Goal: Check status: Check status

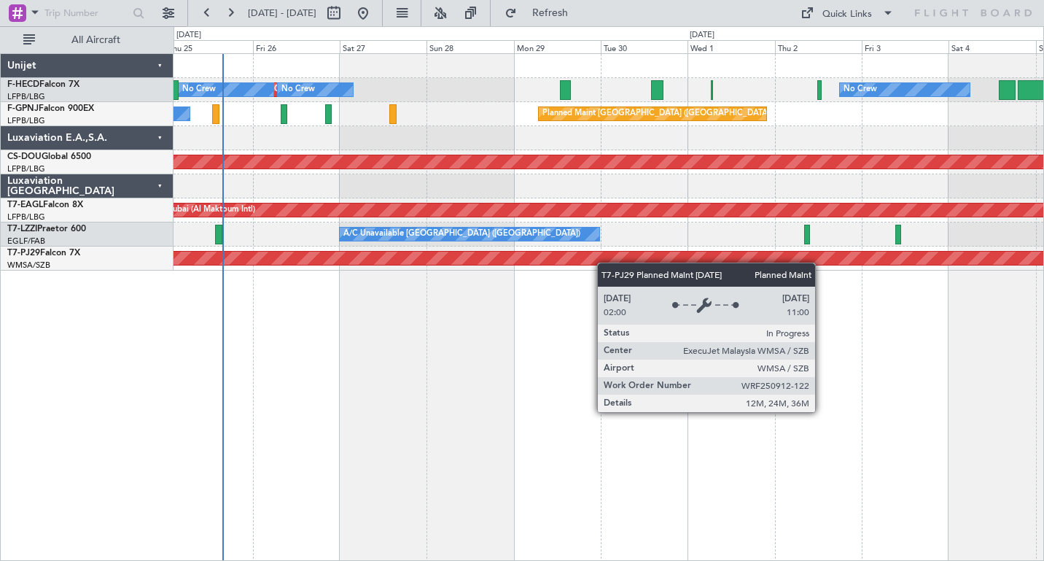
click at [473, 261] on div "Planned Maint [GEOGRAPHIC_DATA] ([GEOGRAPHIC_DATA]) No Crew No Crew No Crew No …" at bounding box center [609, 307] width 871 height 508
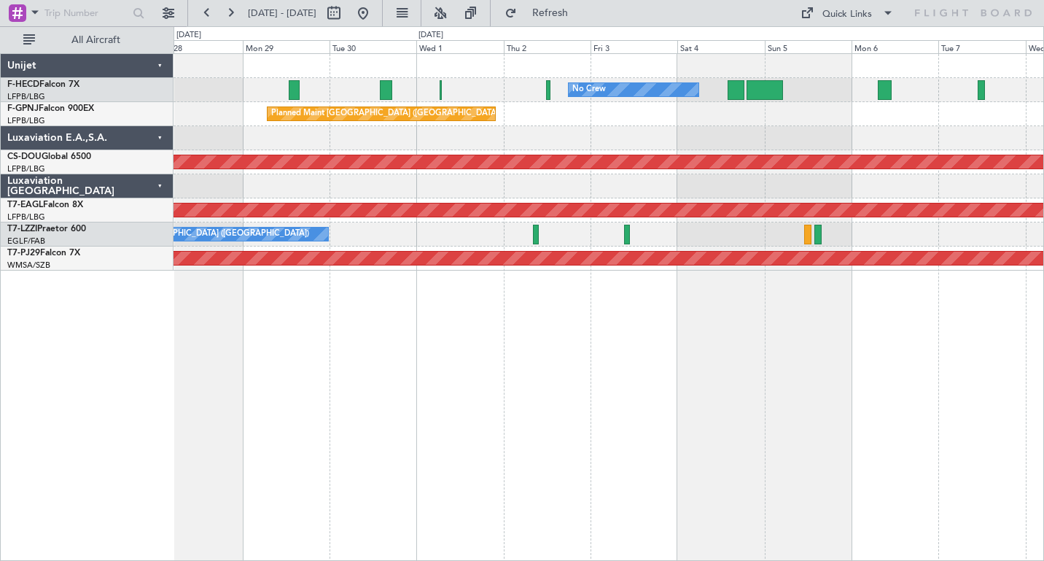
click at [594, 131] on div "No Crew No Crew No Crew No Crew Planned Maint [GEOGRAPHIC_DATA] ([GEOGRAPHIC_DA…" at bounding box center [609, 162] width 870 height 217
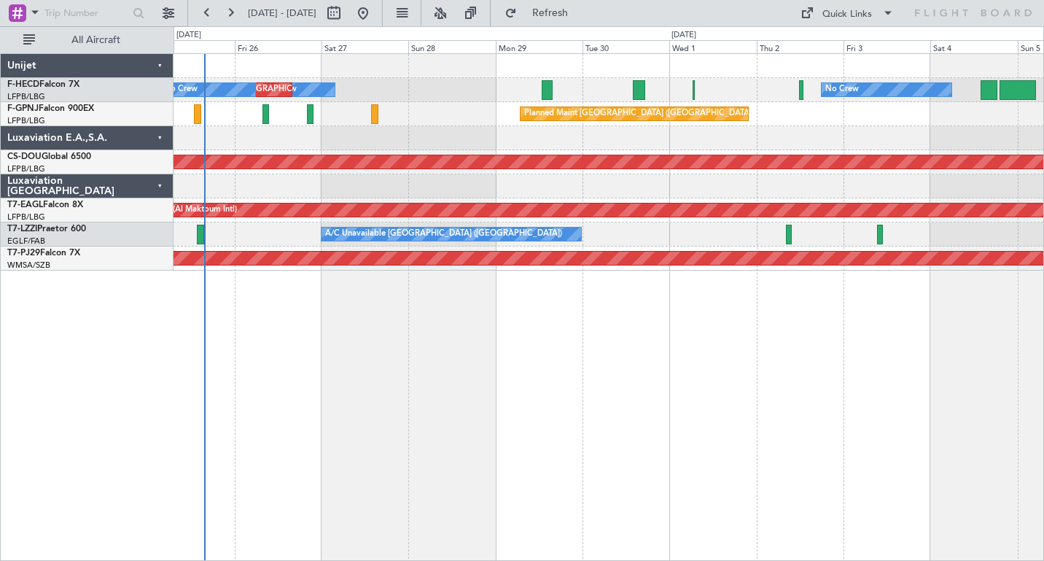
click at [850, 351] on div "No Crew No Crew Planned Maint [GEOGRAPHIC_DATA] ([GEOGRAPHIC_DATA]) No Crew Pla…" at bounding box center [609, 307] width 871 height 508
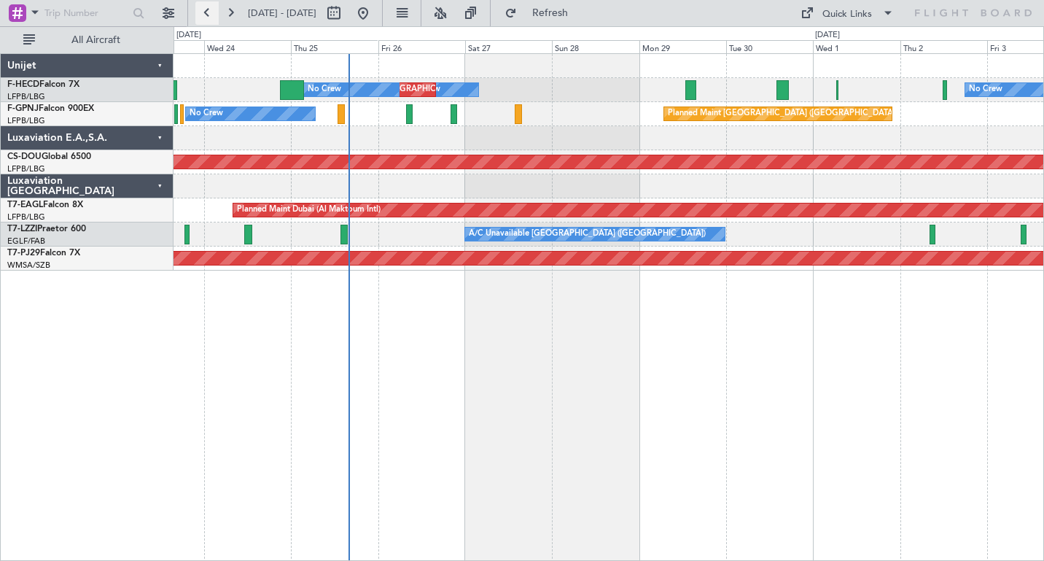
click at [204, 11] on button at bounding box center [206, 12] width 23 height 23
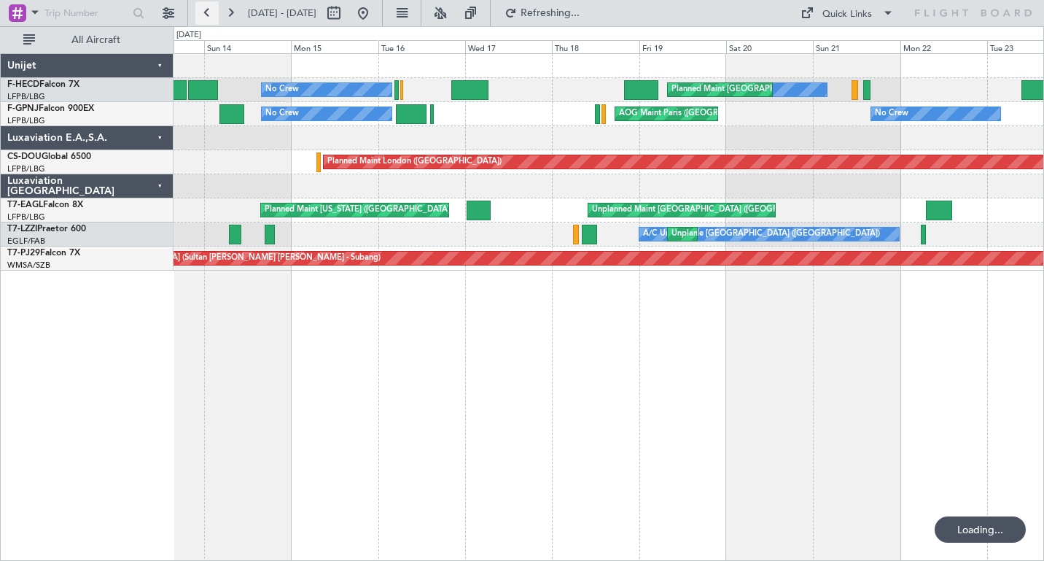
click at [204, 11] on button at bounding box center [206, 12] width 23 height 23
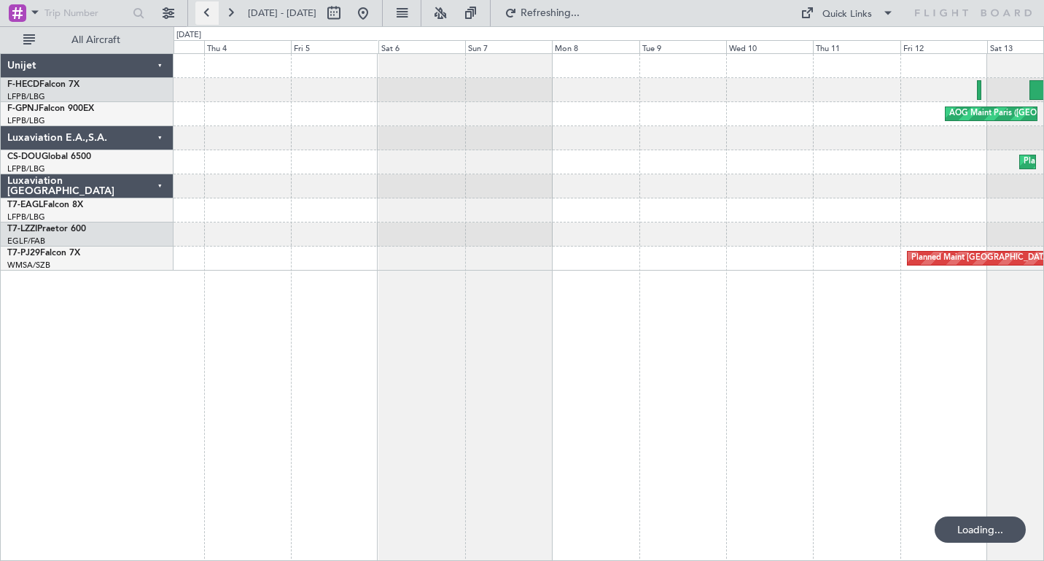
click at [204, 11] on button at bounding box center [206, 12] width 23 height 23
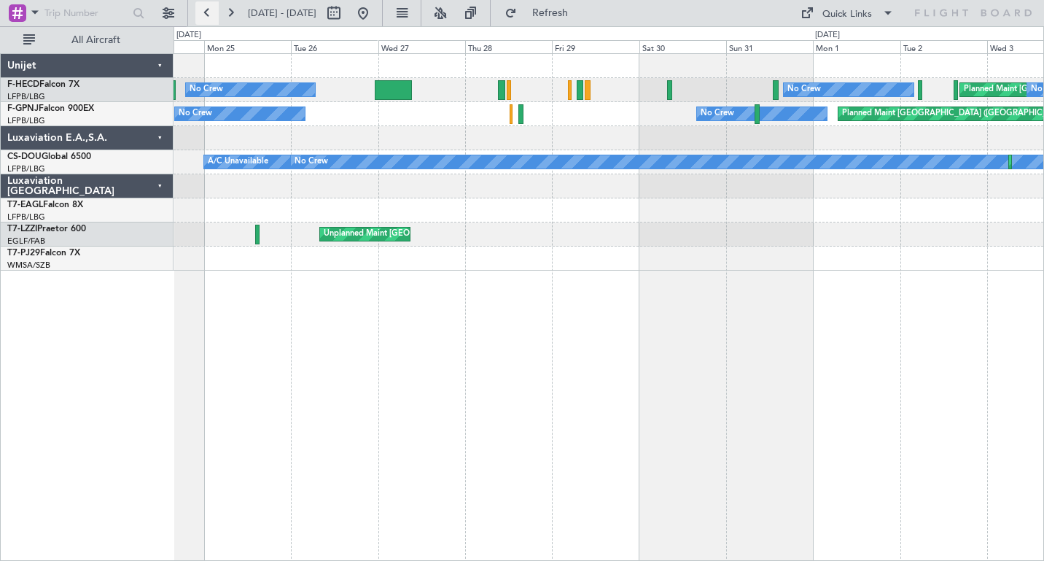
click at [204, 11] on button at bounding box center [206, 12] width 23 height 23
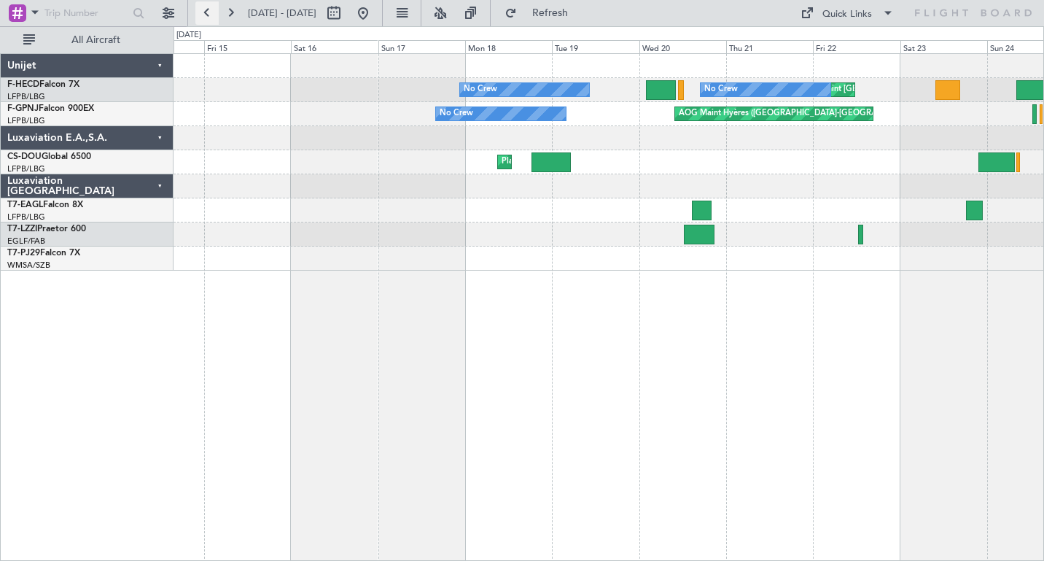
click at [204, 11] on button at bounding box center [206, 12] width 23 height 23
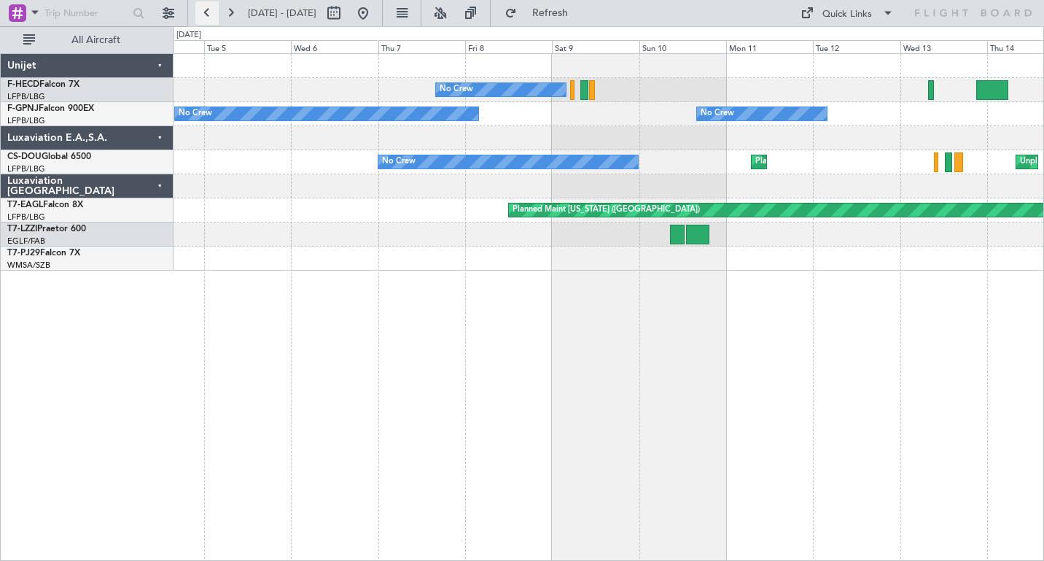
click at [204, 11] on button at bounding box center [206, 12] width 23 height 23
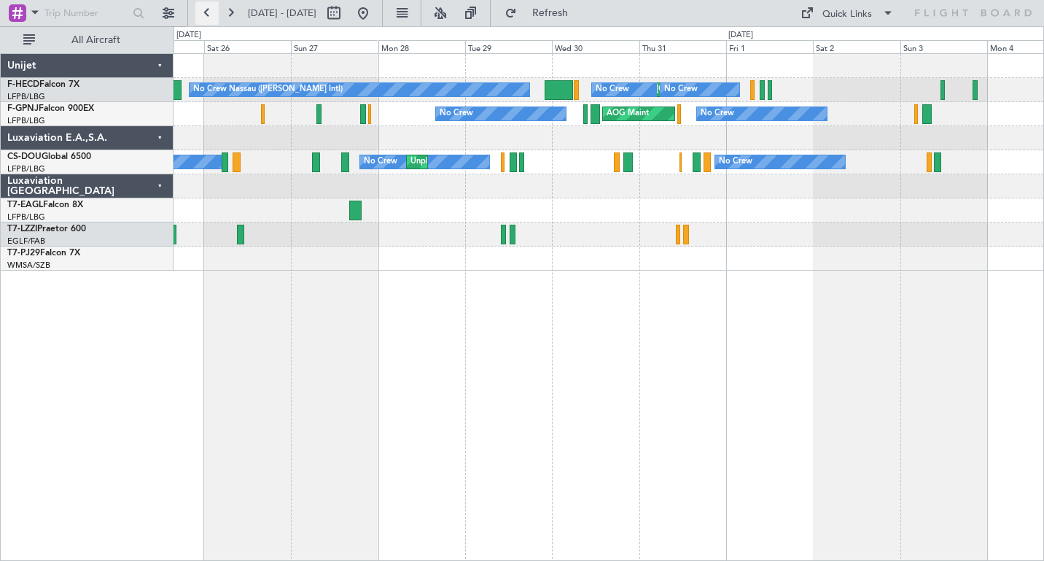
click at [208, 14] on button at bounding box center [206, 12] width 23 height 23
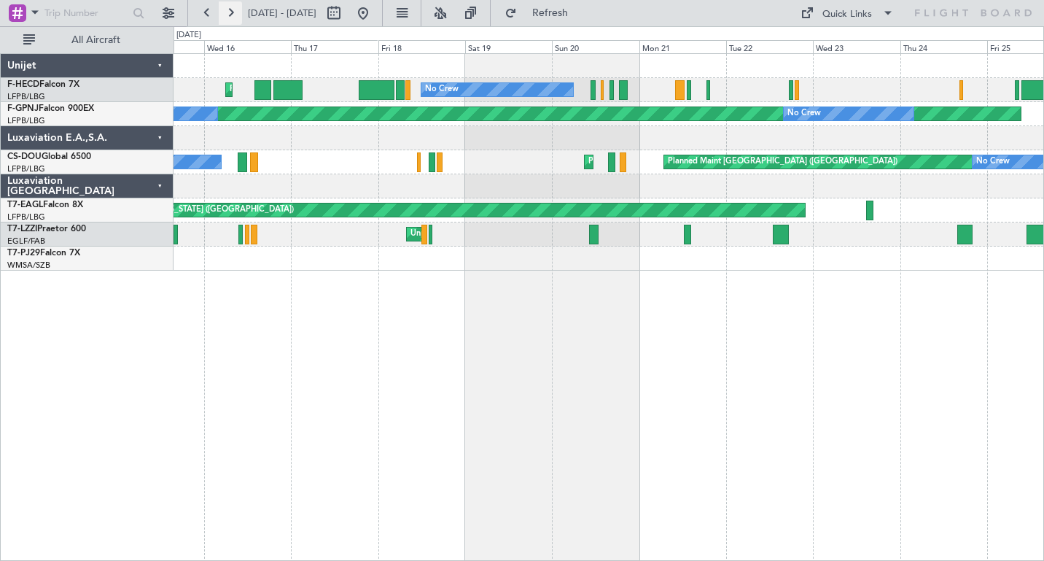
click at [231, 10] on button at bounding box center [230, 12] width 23 height 23
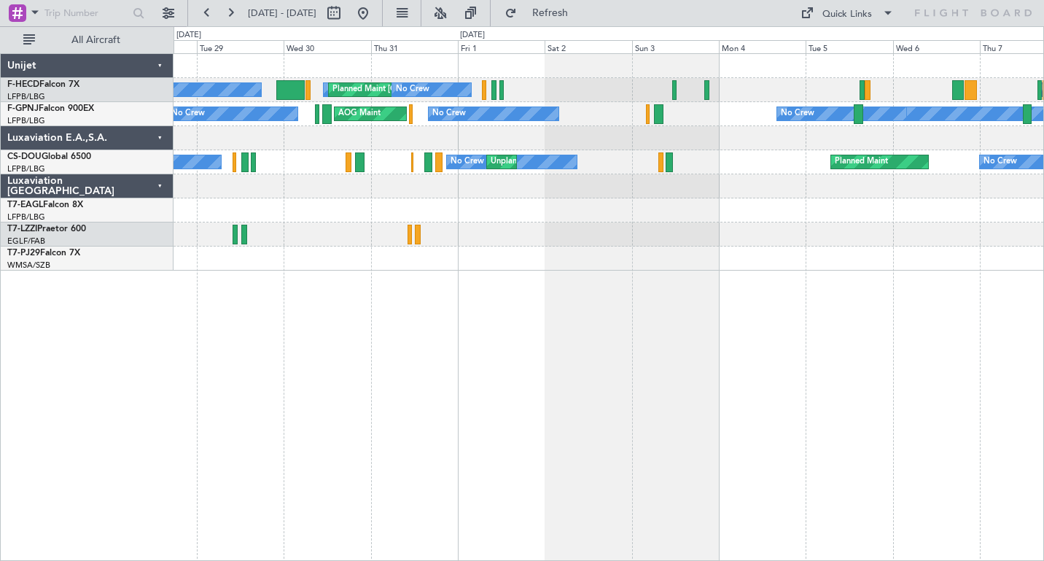
click at [473, 203] on div "Planned Maint [US_STATE] ([GEOGRAPHIC_DATA])" at bounding box center [609, 210] width 870 height 24
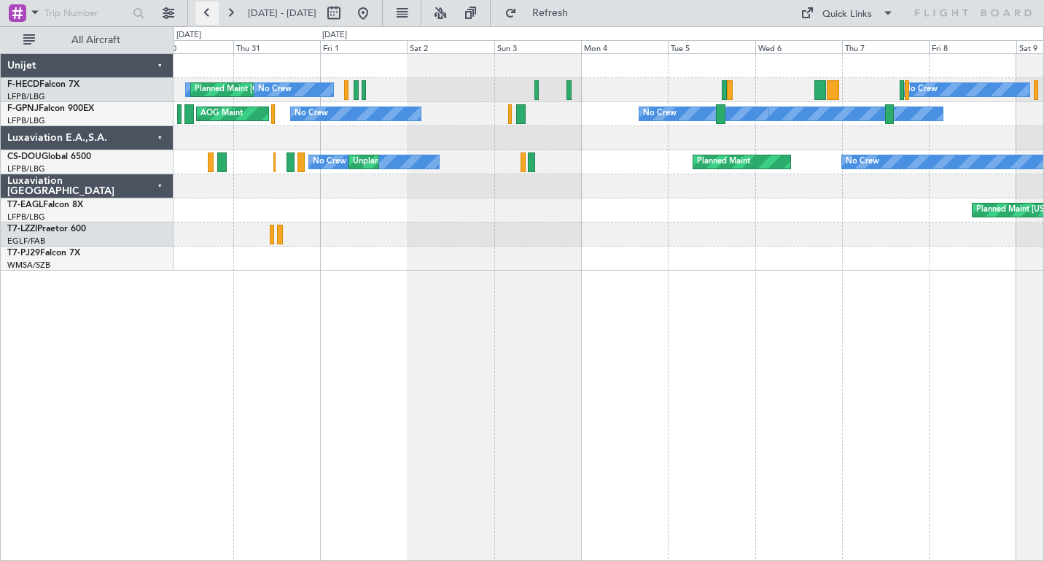
click at [204, 11] on button at bounding box center [206, 12] width 23 height 23
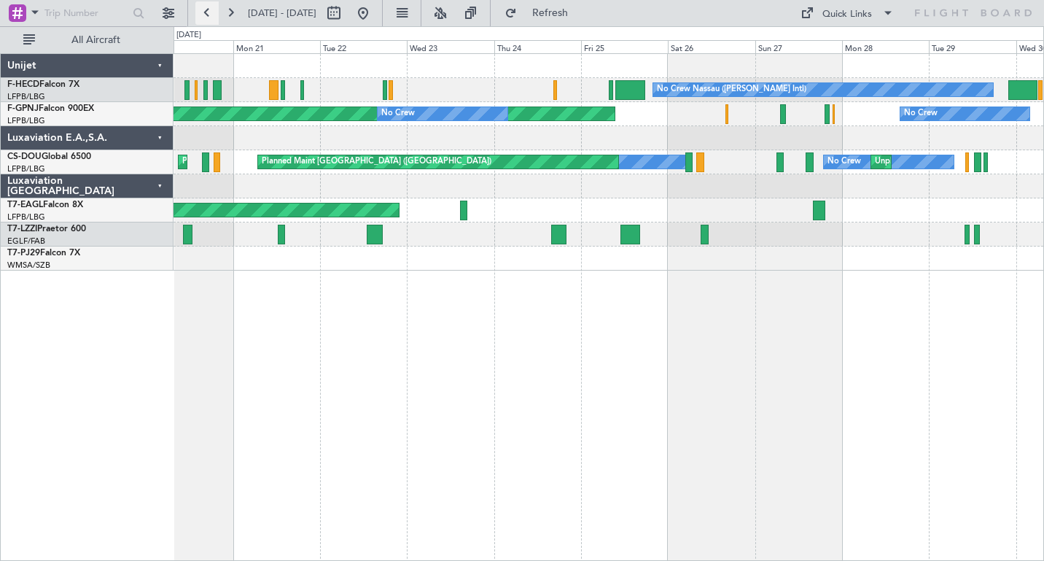
click at [204, 11] on button at bounding box center [206, 12] width 23 height 23
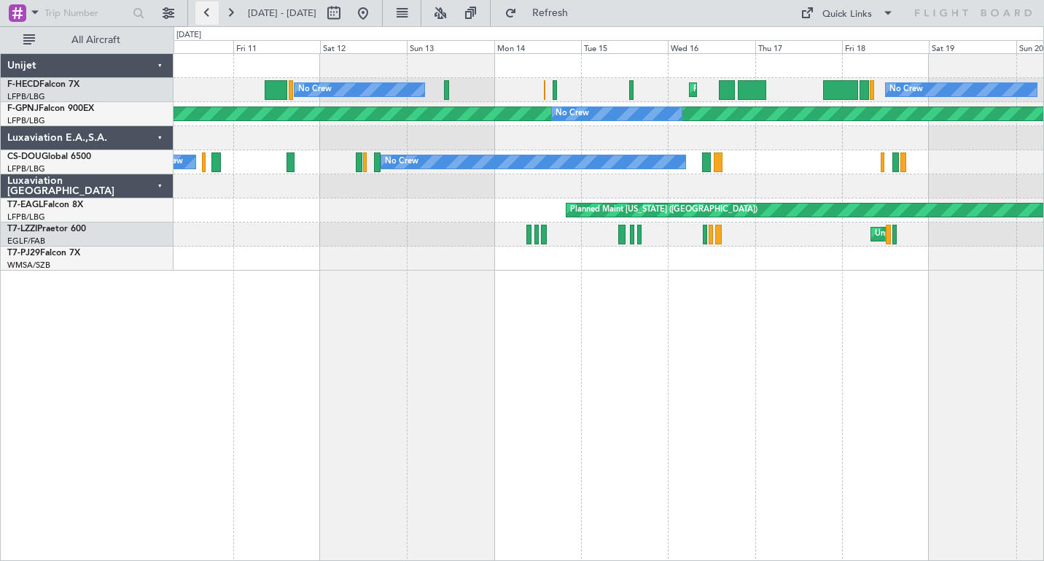
click at [204, 11] on button at bounding box center [206, 12] width 23 height 23
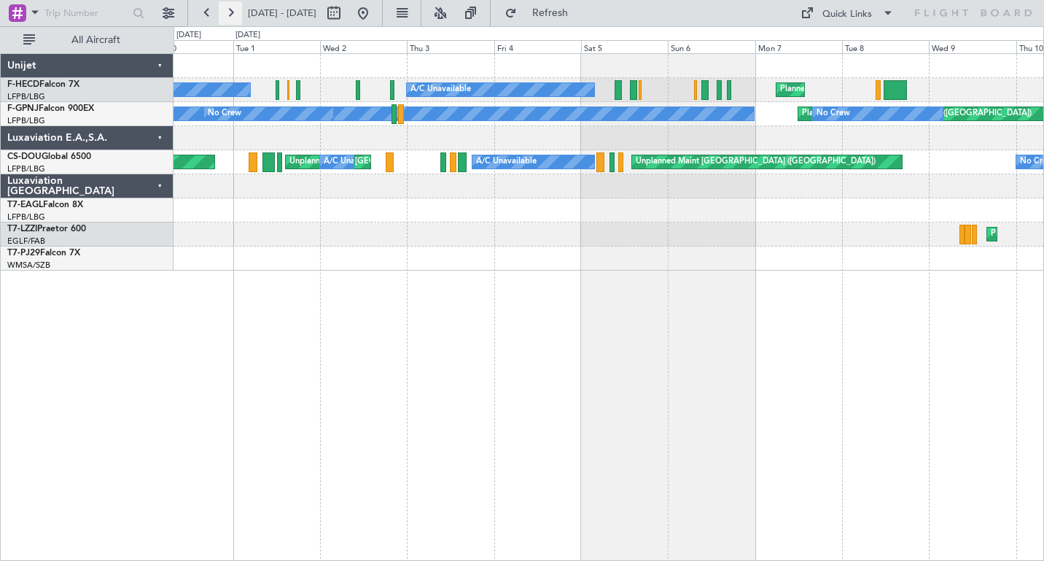
click at [230, 12] on button at bounding box center [230, 12] width 23 height 23
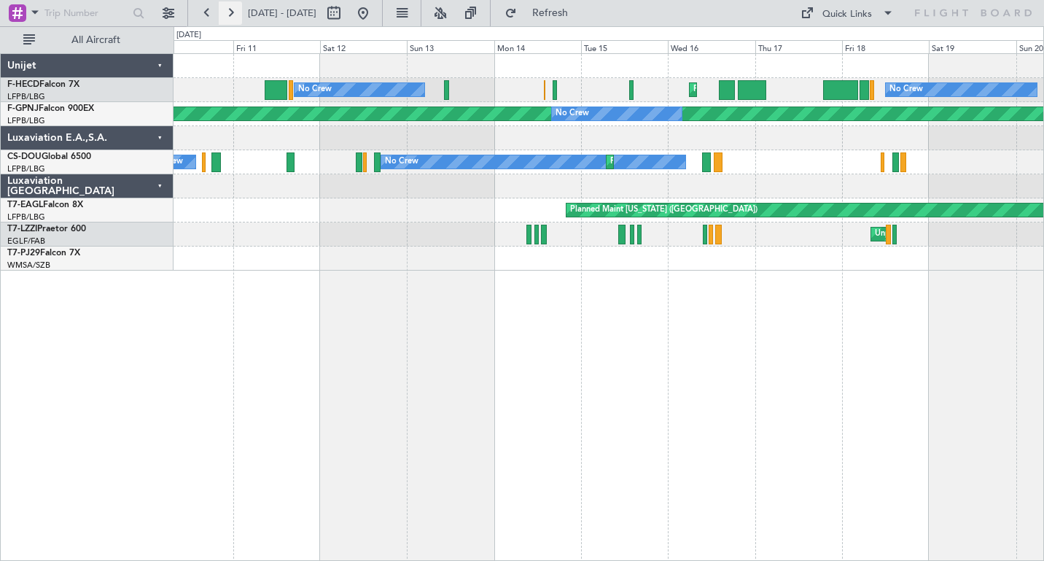
click at [230, 12] on button at bounding box center [230, 12] width 23 height 23
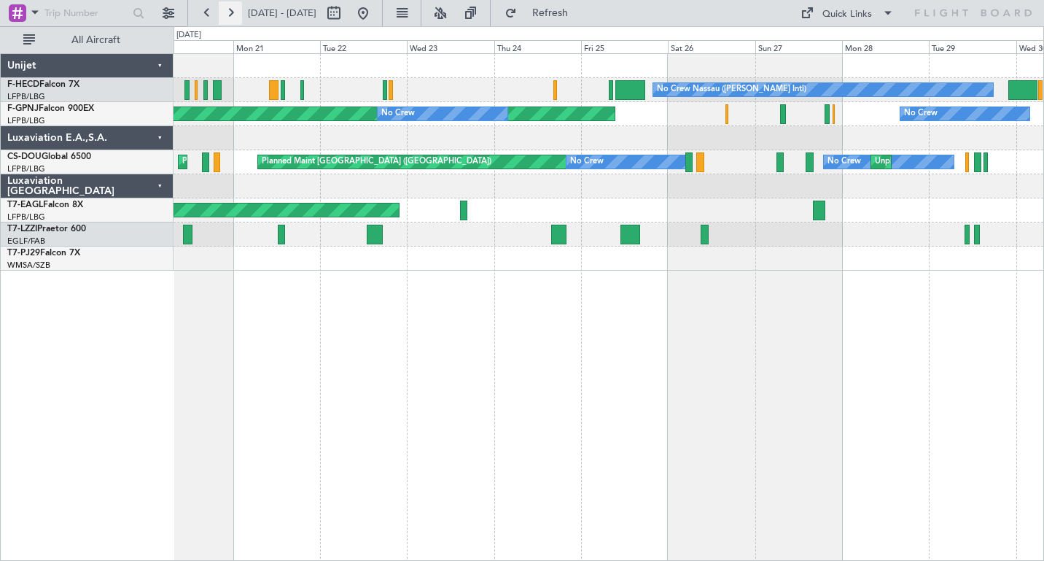
click at [230, 12] on button at bounding box center [230, 12] width 23 height 23
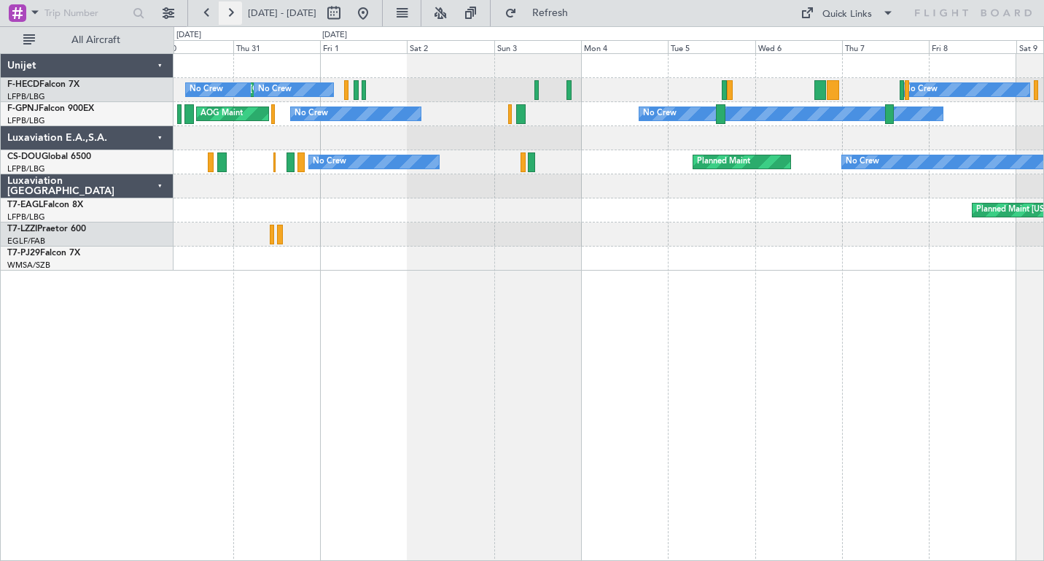
click at [231, 15] on button at bounding box center [230, 12] width 23 height 23
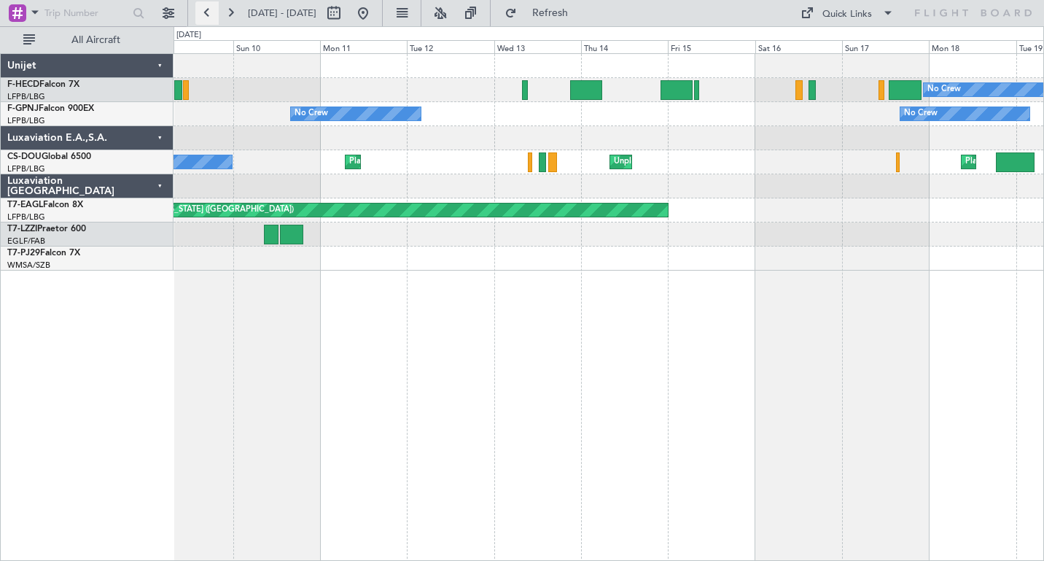
click at [209, 14] on button at bounding box center [206, 12] width 23 height 23
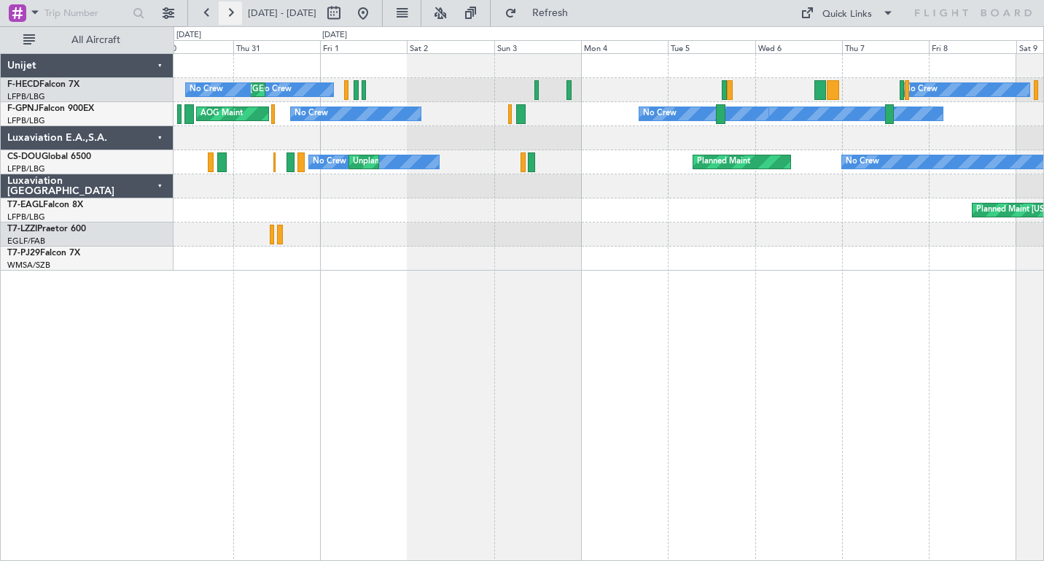
click at [231, 9] on button at bounding box center [230, 12] width 23 height 23
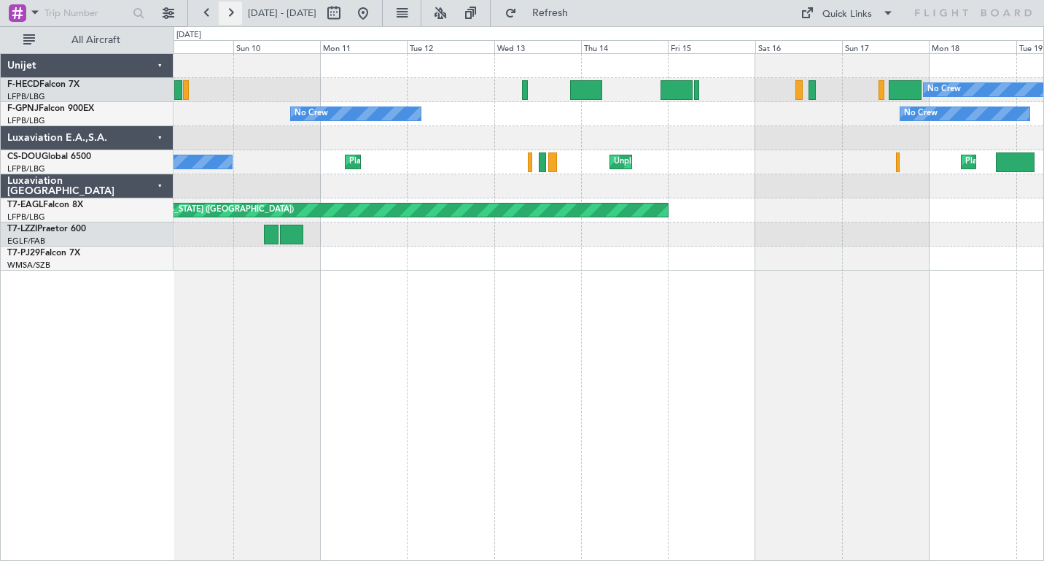
click at [231, 9] on button at bounding box center [230, 12] width 23 height 23
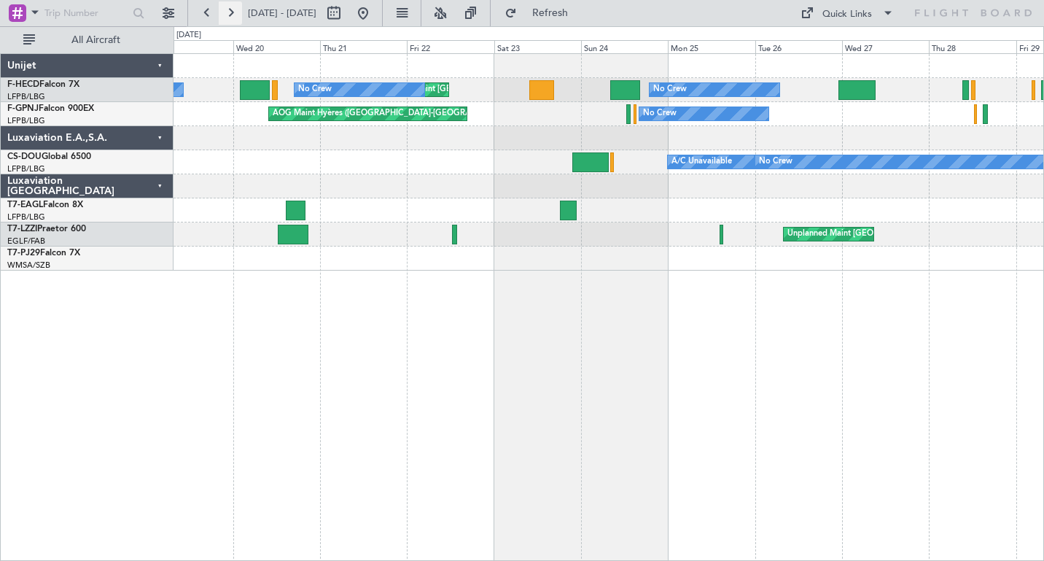
click at [231, 9] on button at bounding box center [230, 12] width 23 height 23
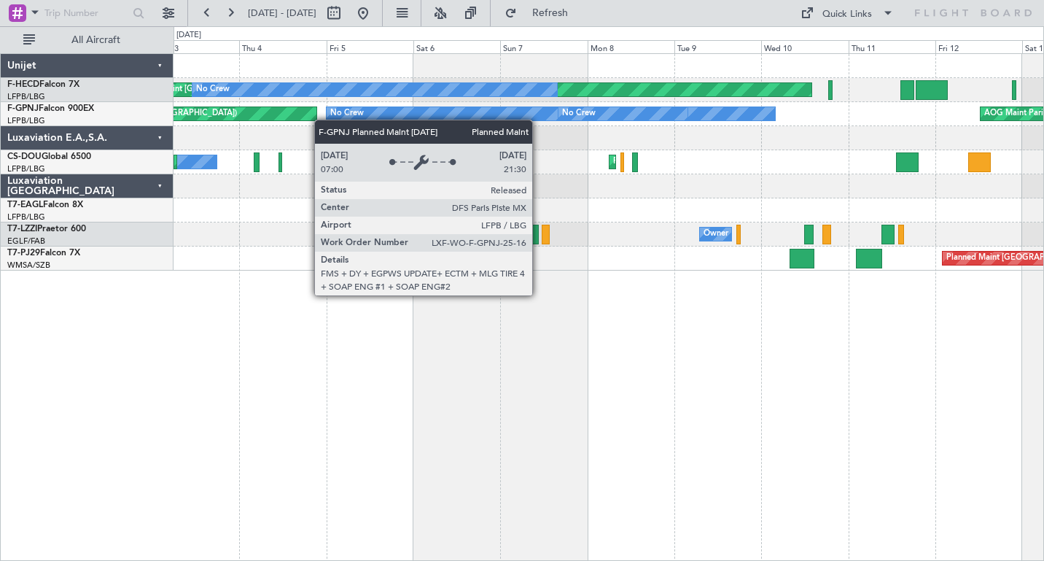
click at [294, 117] on div "Planned Maint [GEOGRAPHIC_DATA] ([GEOGRAPHIC_DATA]) No Crew No Crew No Crew No …" at bounding box center [609, 162] width 870 height 217
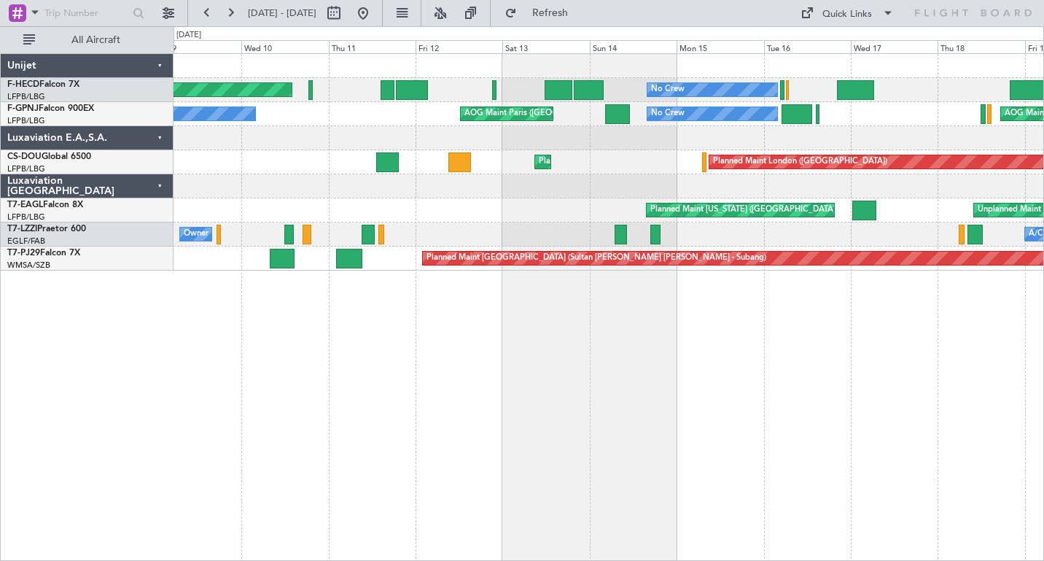
click at [381, 128] on div "Planned Maint [GEOGRAPHIC_DATA] ([GEOGRAPHIC_DATA]) No Crew Planned Maint [GEOG…" at bounding box center [609, 162] width 870 height 217
